Goal: Transaction & Acquisition: Book appointment/travel/reservation

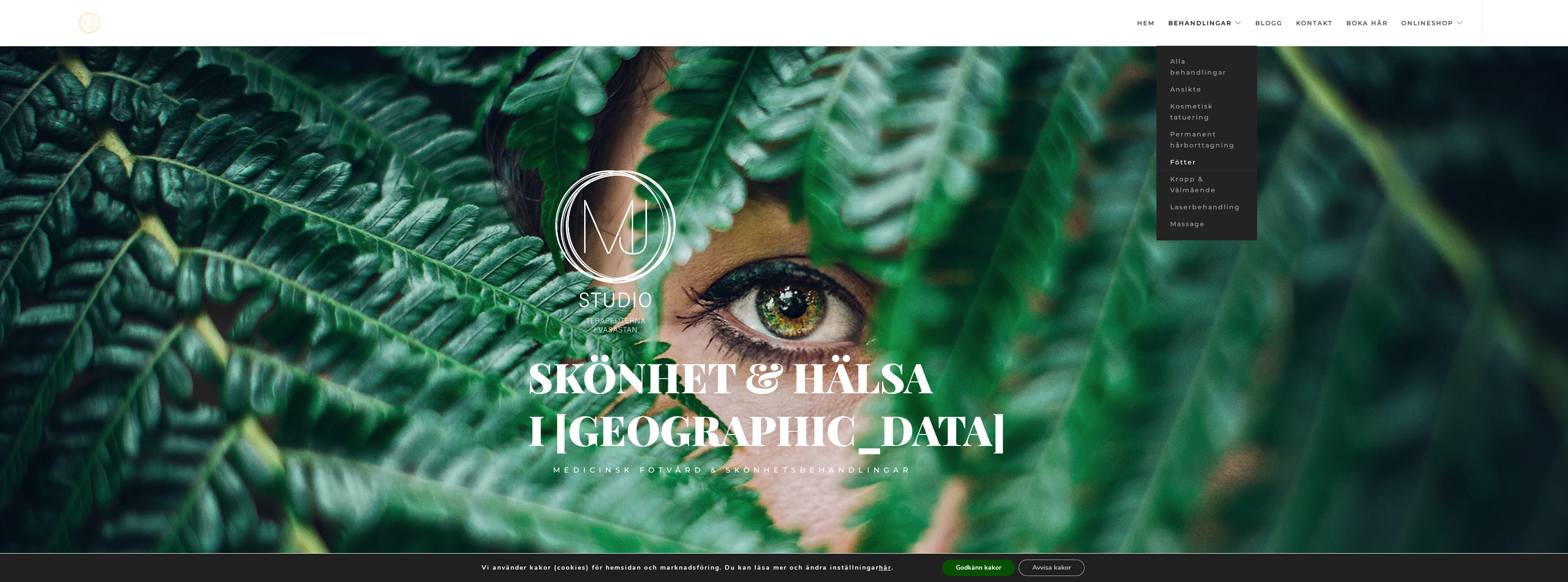
click at [1187, 161] on link "Fötter" at bounding box center [1207, 162] width 101 height 17
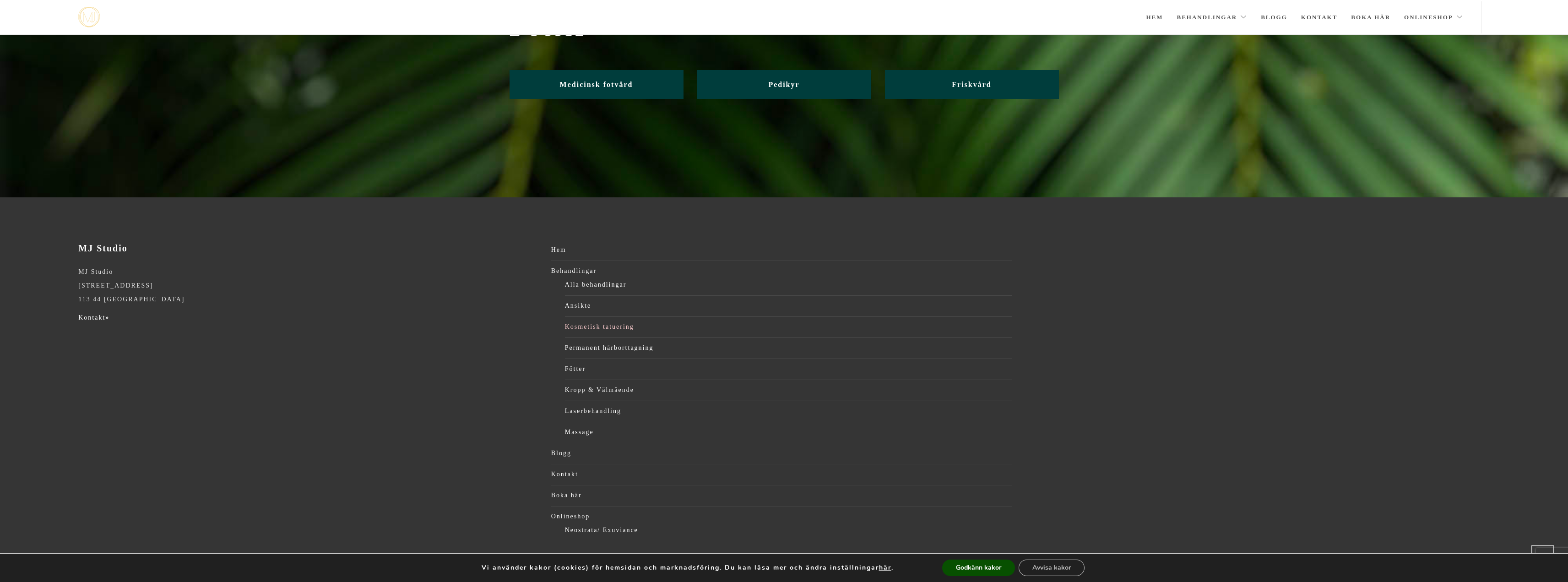
scroll to position [58, 0]
click at [619, 84] on span "Medicinsk fotvård" at bounding box center [597, 84] width 74 height 8
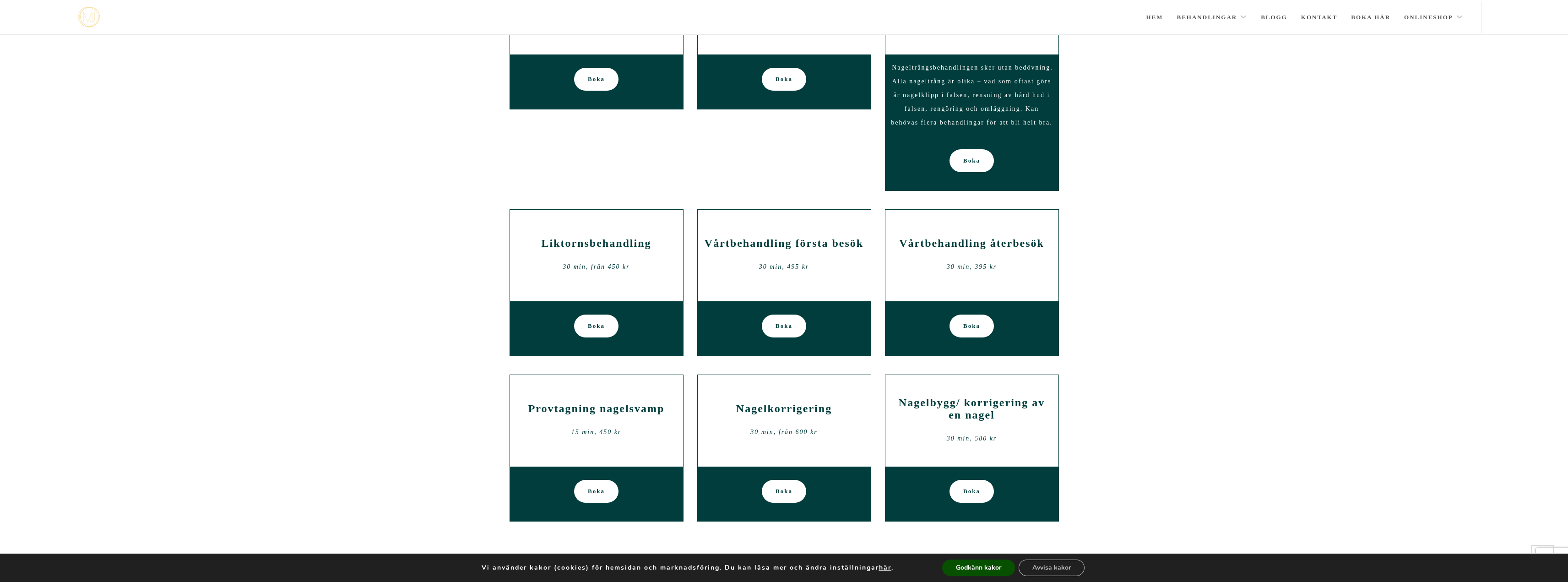
scroll to position [440, 0]
click at [784, 242] on h2 "Vårtbehandling första besök" at bounding box center [784, 243] width 160 height 13
click at [789, 280] on div "Vårtbehandling första besök 30 min, 495 kr" at bounding box center [784, 255] width 160 height 55
click at [768, 242] on h2 "Vårtbehandling första besök" at bounding box center [784, 243] width 160 height 13
click at [798, 345] on div "Boka" at bounding box center [784, 329] width 173 height 56
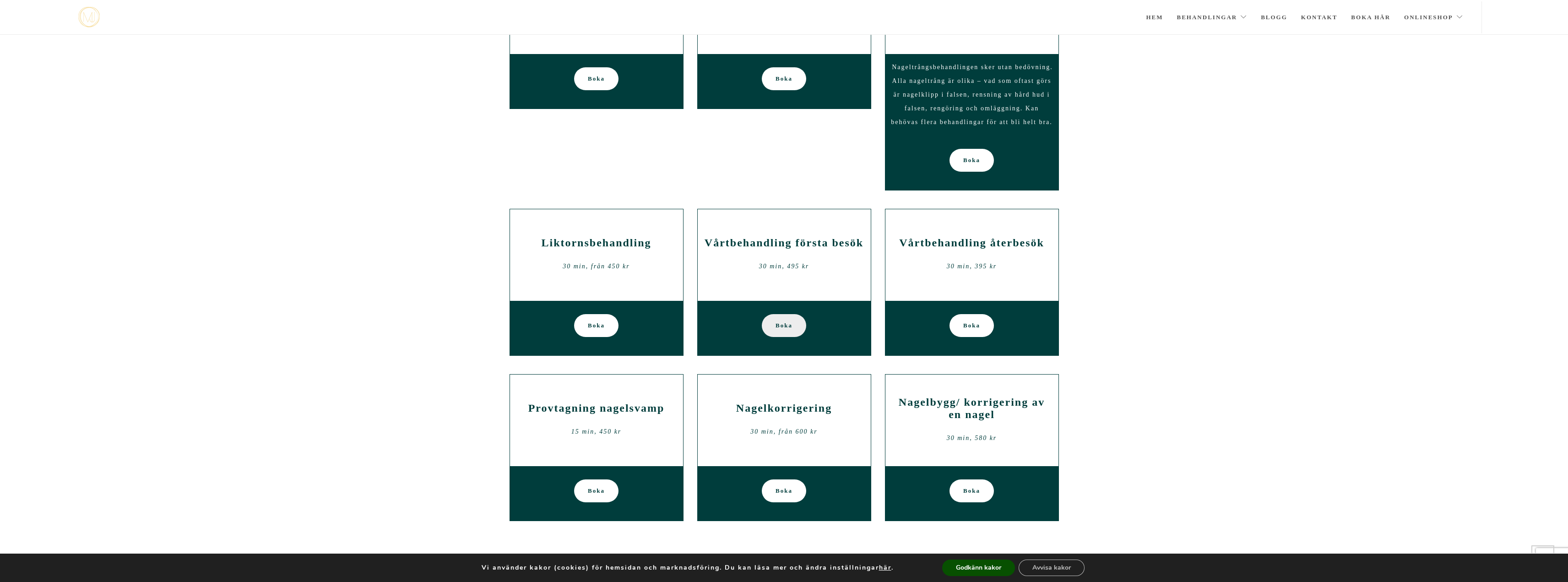
click at [794, 329] on link "Boka" at bounding box center [784, 326] width 44 height 23
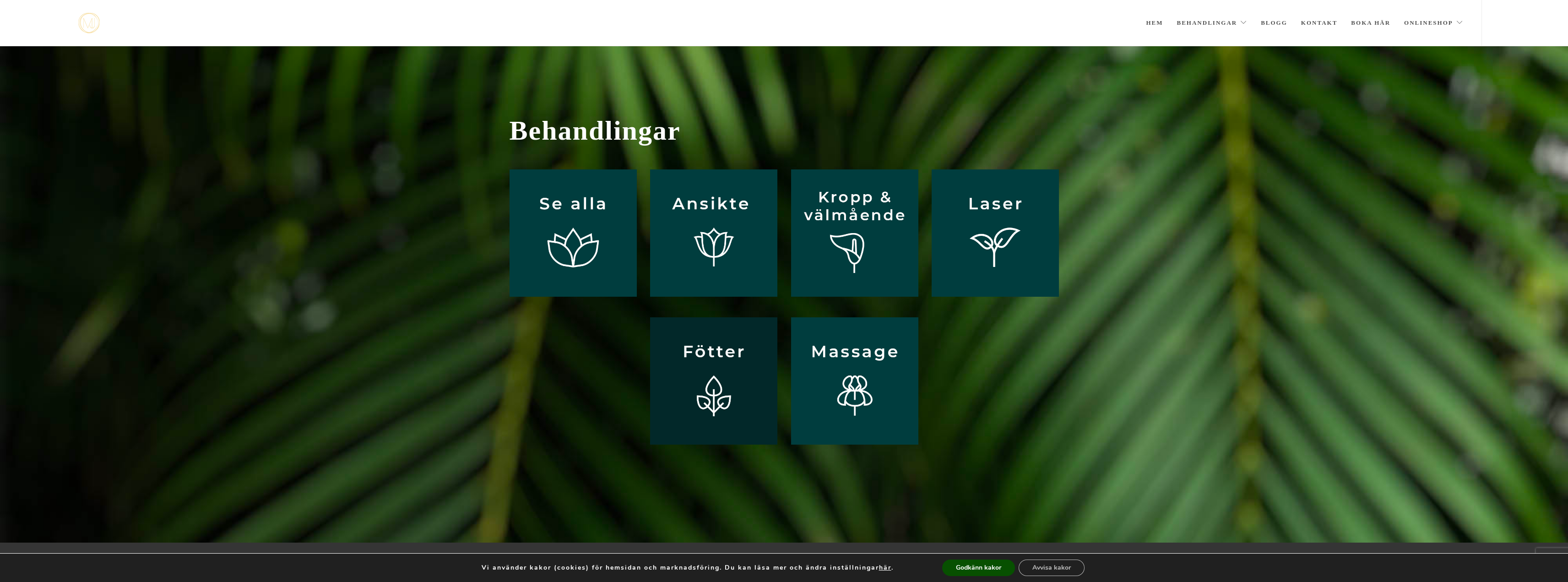
click at [746, 375] on img at bounding box center [714, 382] width 127 height 128
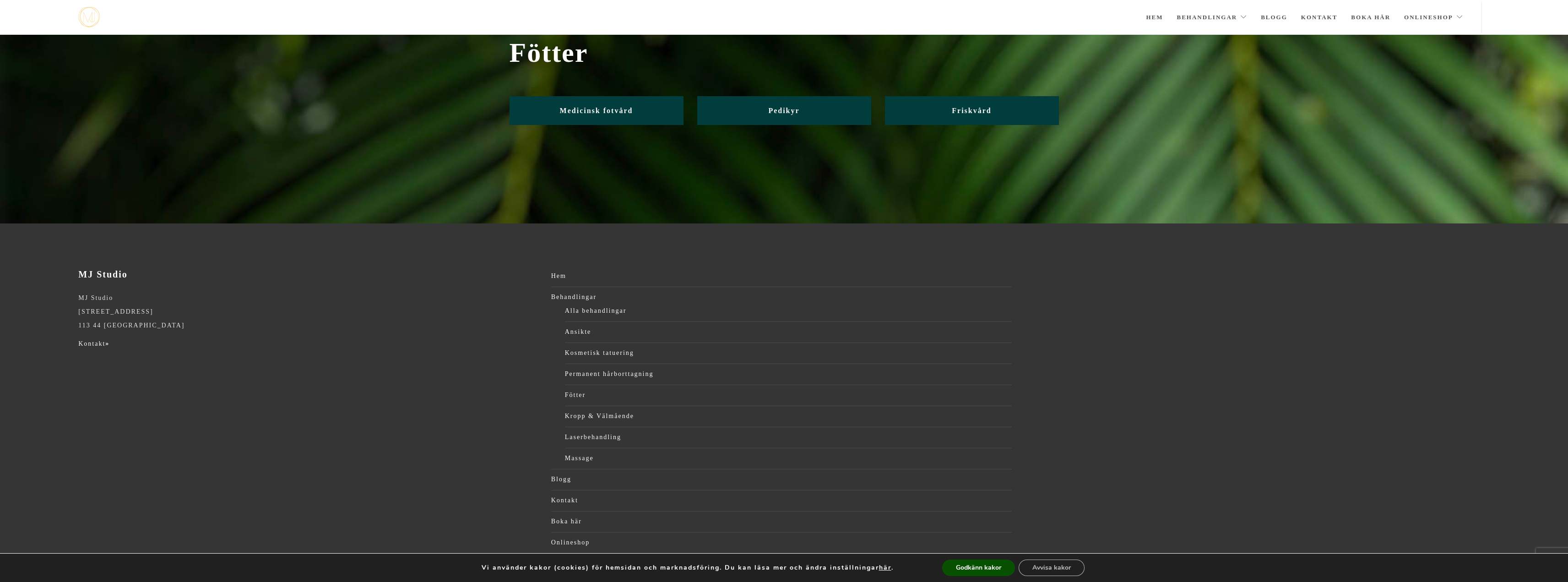
scroll to position [37, 0]
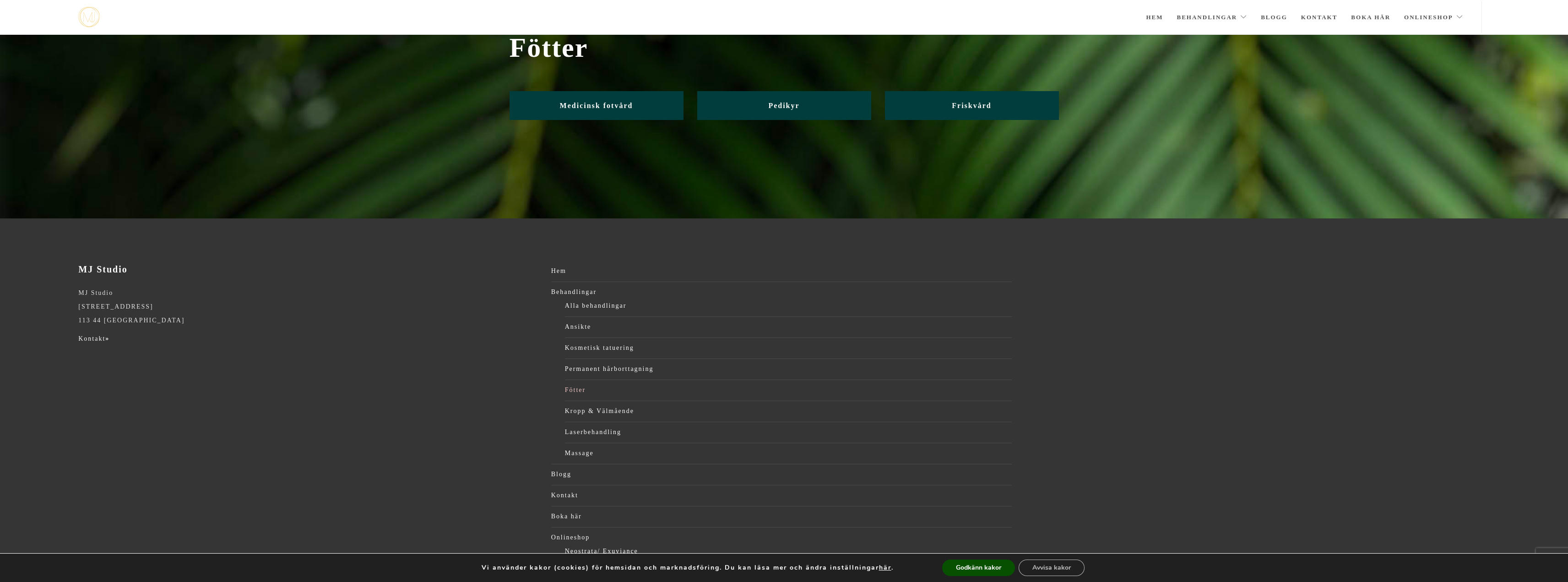
click at [574, 388] on link "Fötter" at bounding box center [789, 390] width 447 height 13
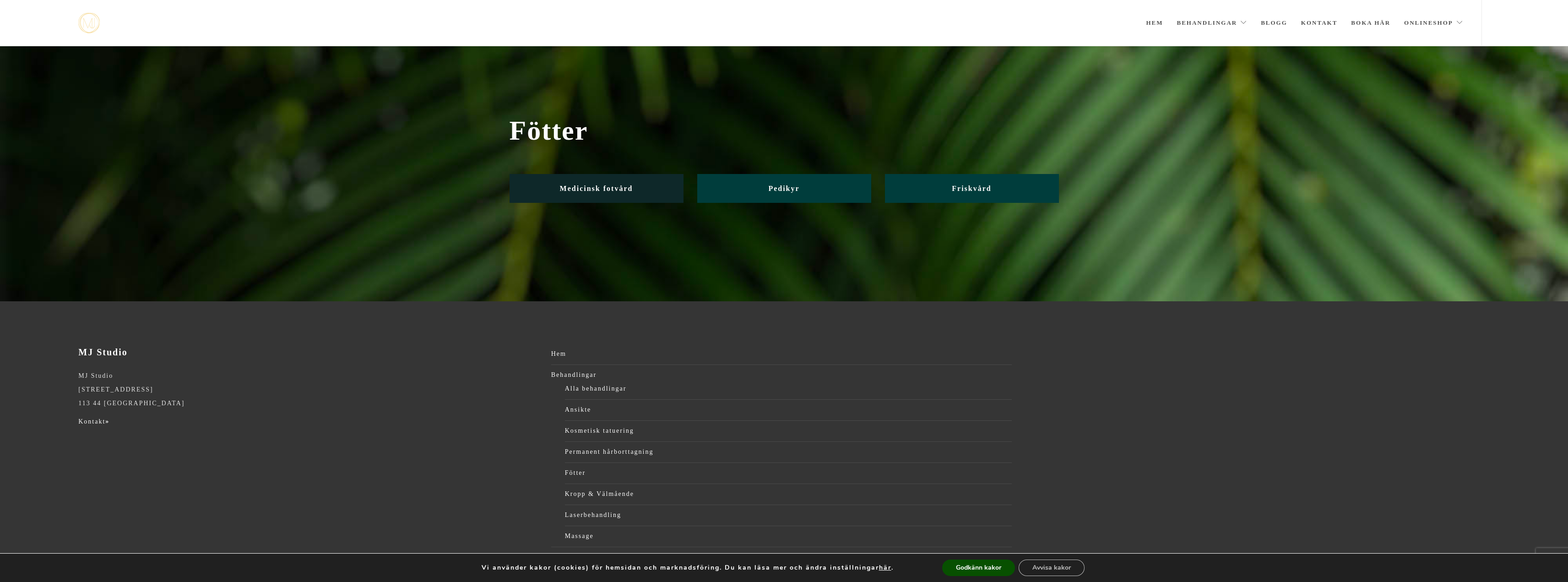
click at [572, 188] on span "Medicinsk fotvård" at bounding box center [597, 189] width 74 height 8
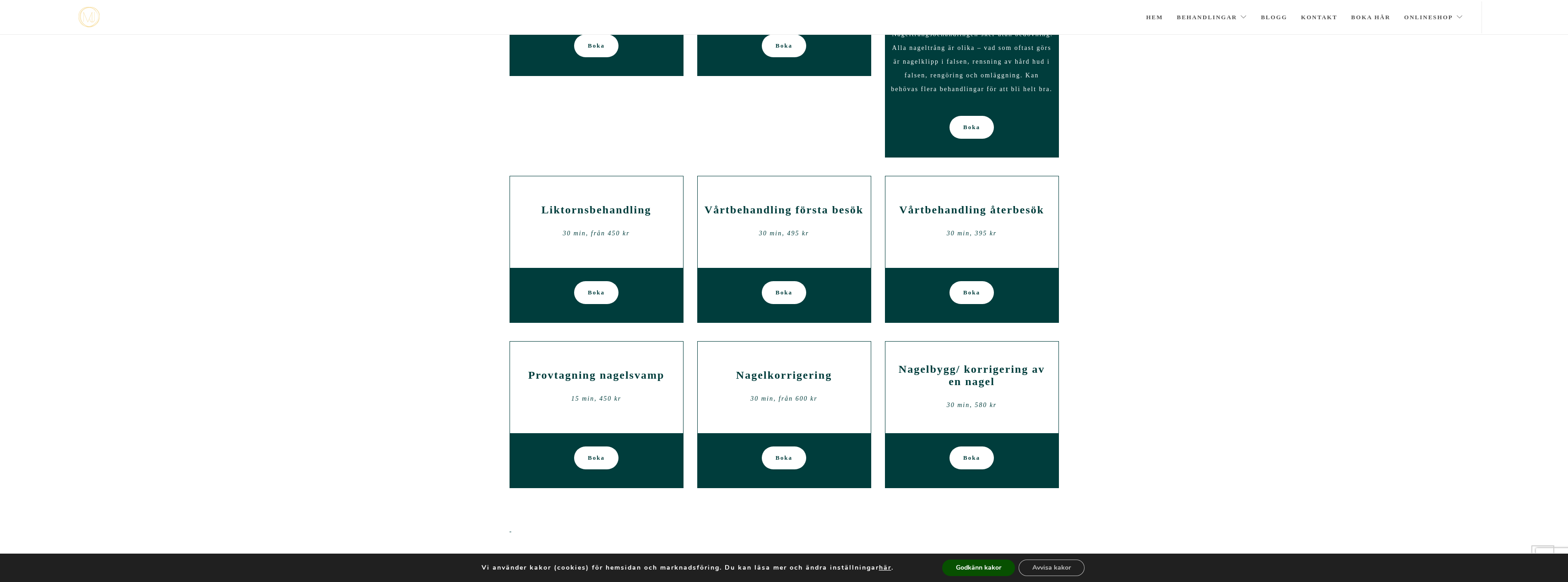
scroll to position [471, 0]
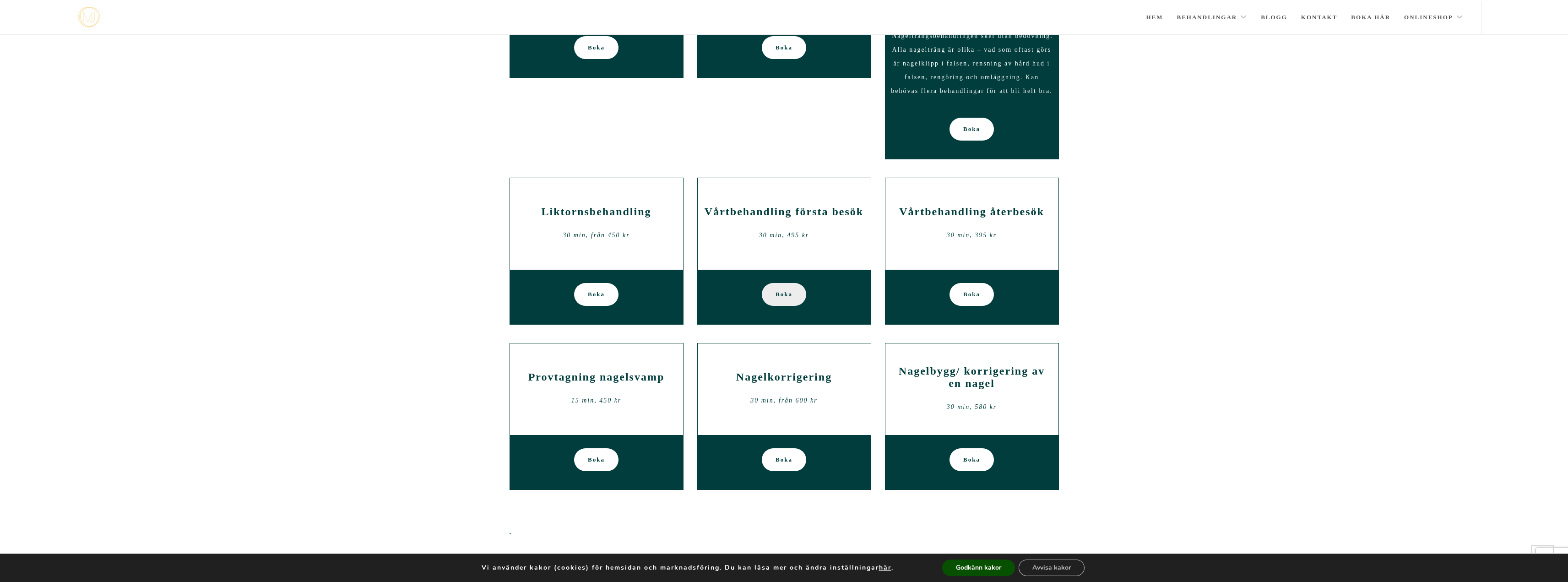
click at [786, 293] on span "Boka" at bounding box center [784, 295] width 17 height 23
